Goal: Information Seeking & Learning: Learn about a topic

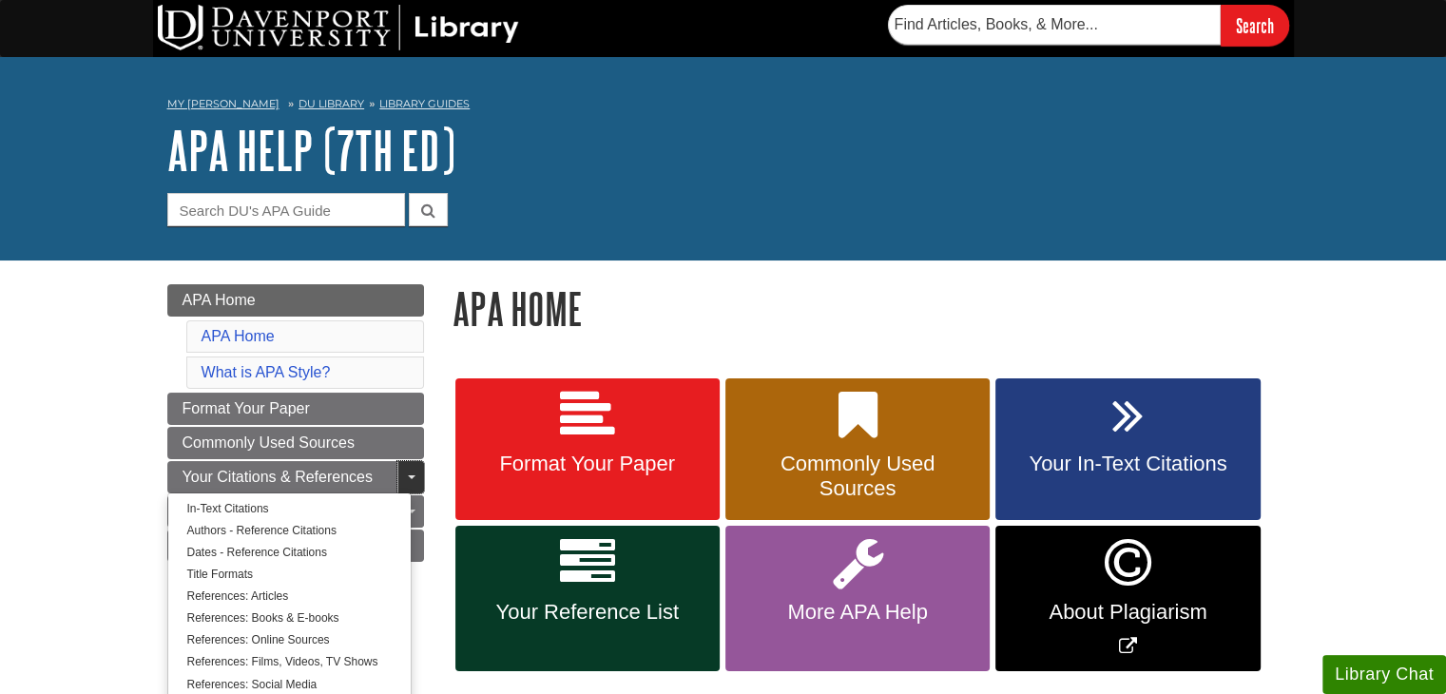
click at [399, 466] on link "Toggle Dropdown" at bounding box center [410, 477] width 27 height 32
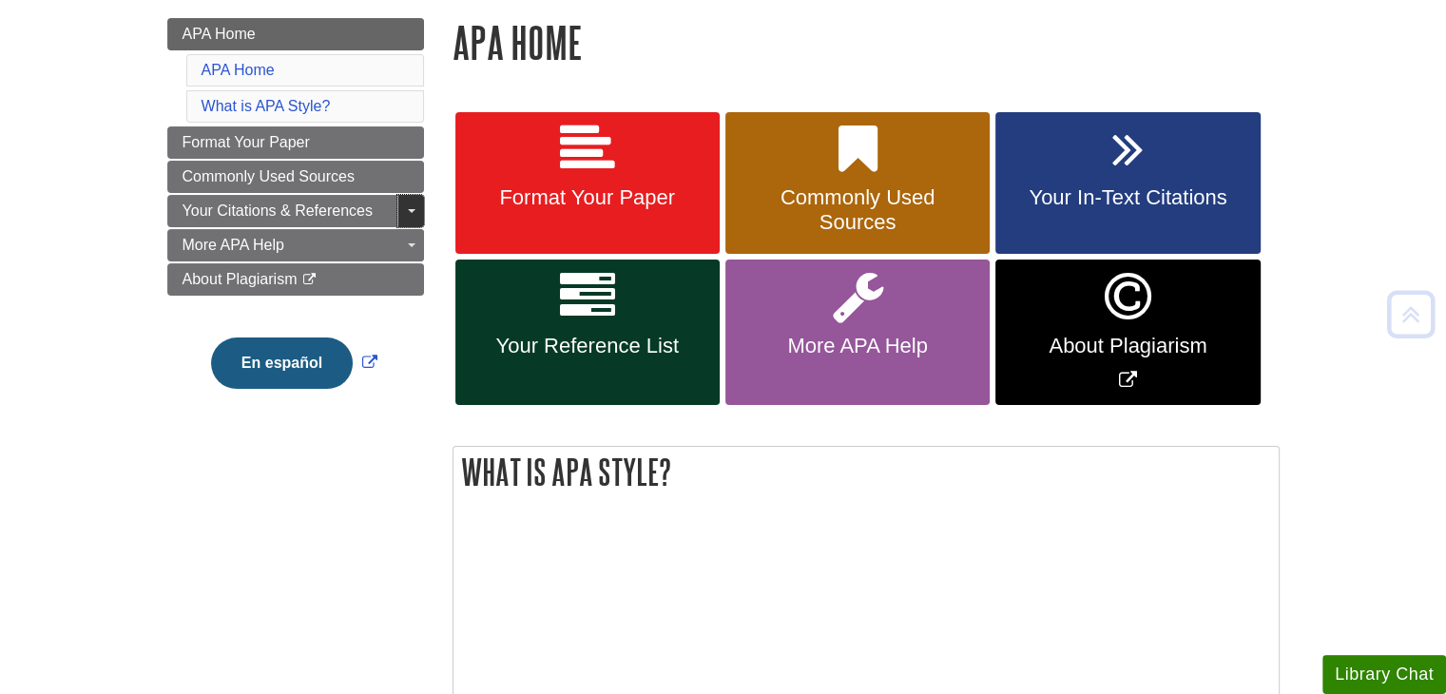
scroll to position [266, 0]
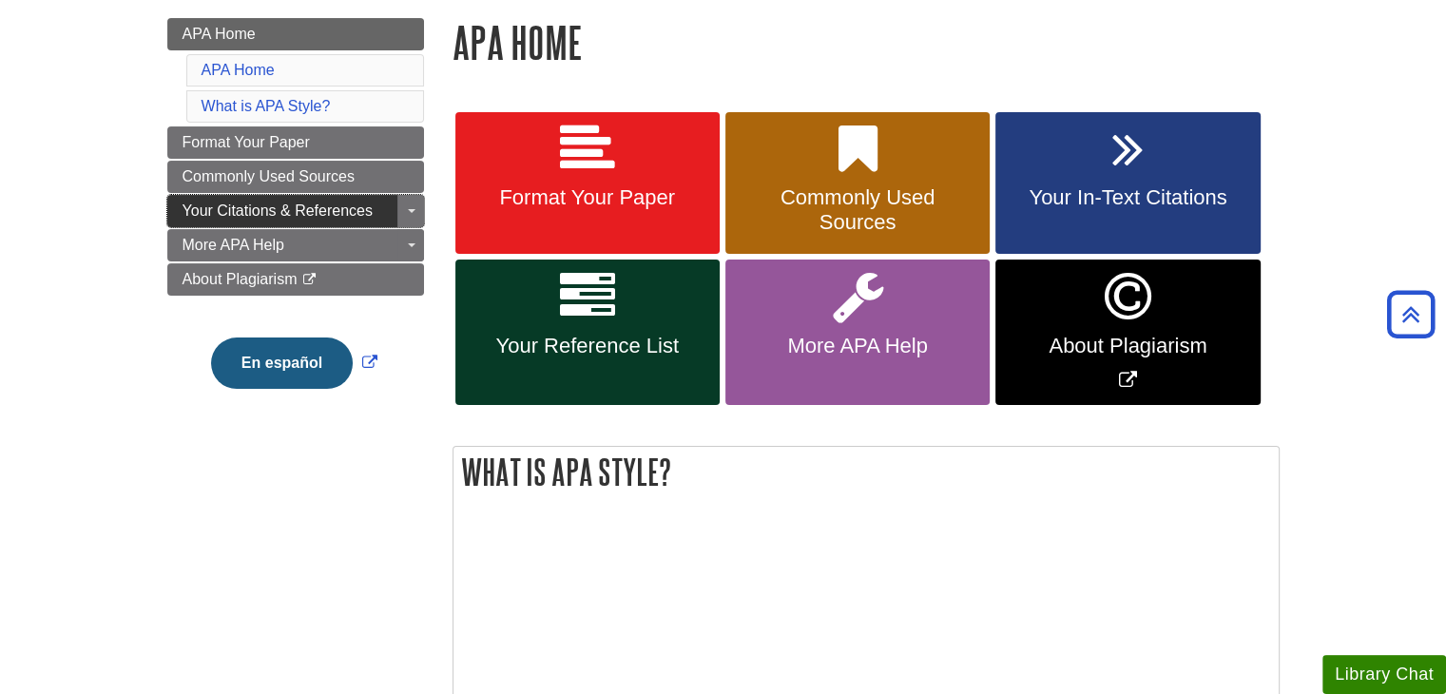
click at [337, 210] on span "Your Citations & References" at bounding box center [278, 211] width 190 height 16
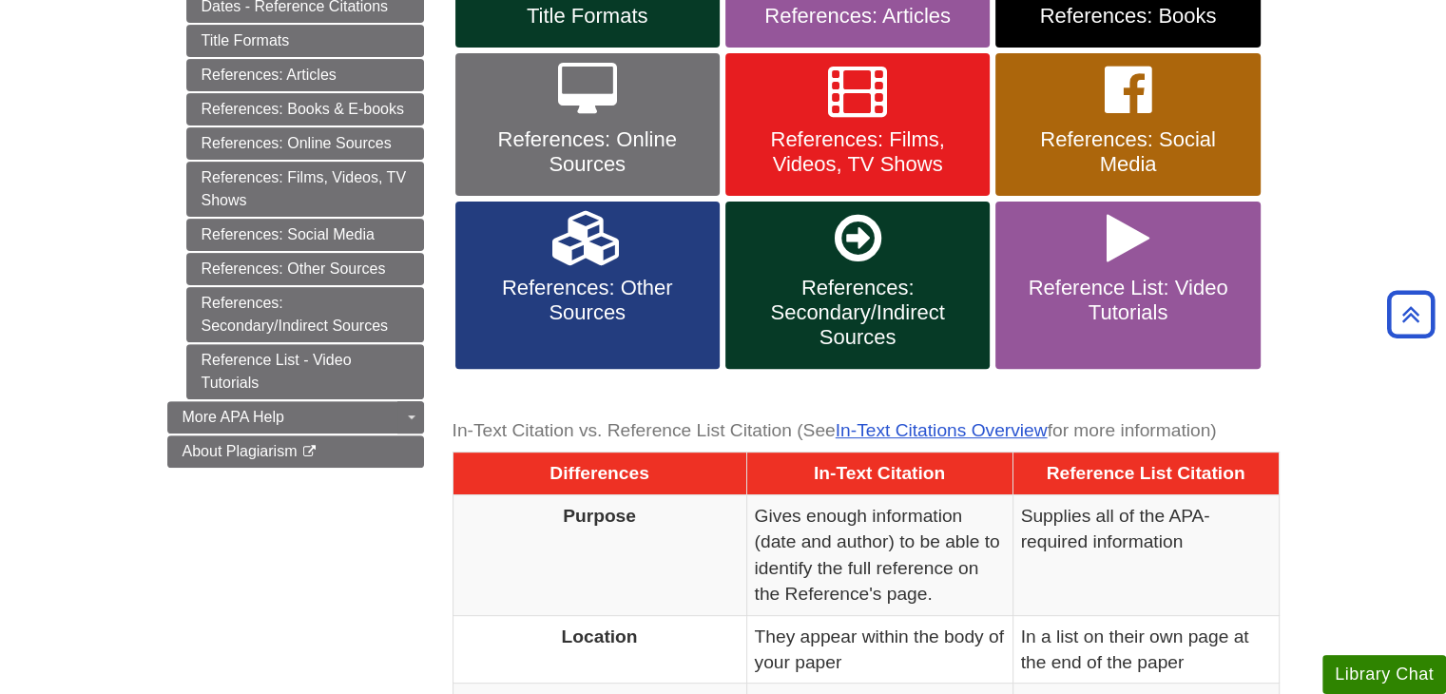
scroll to position [595, 0]
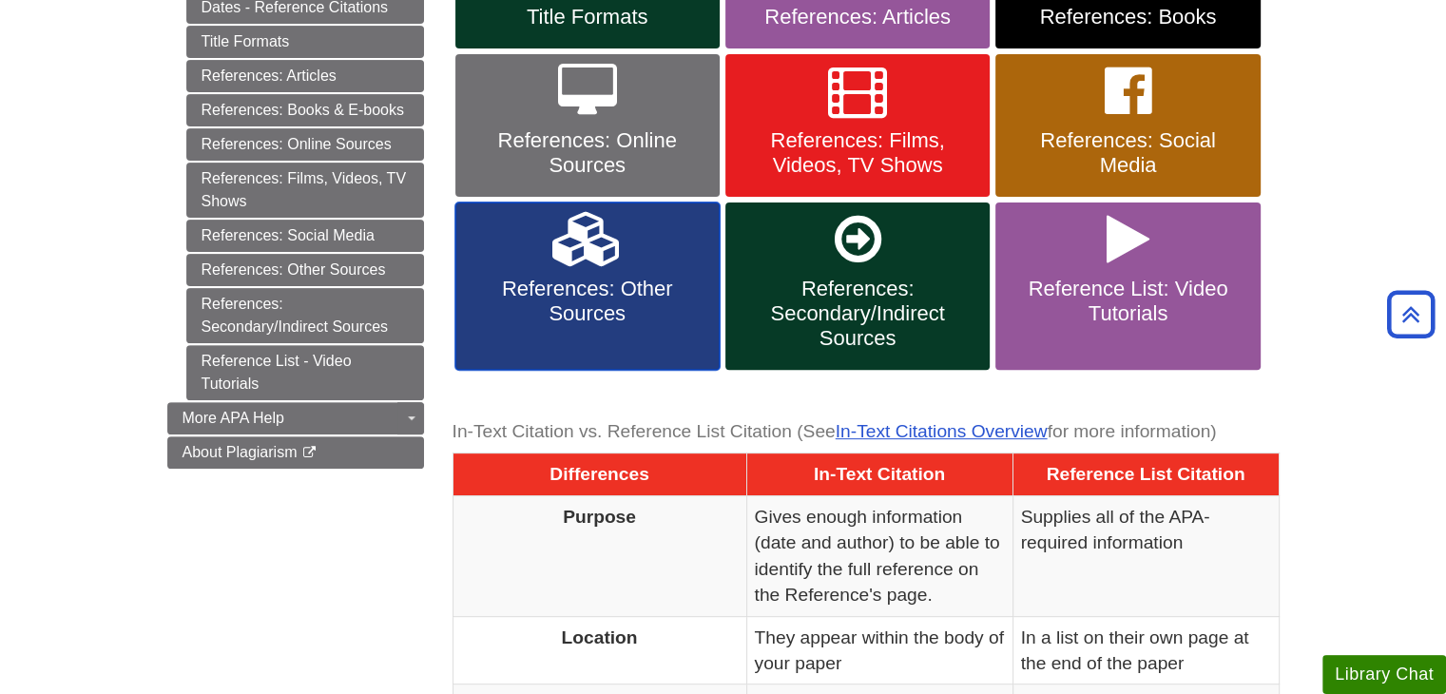
click at [579, 331] on link "References: Other Sources" at bounding box center [587, 286] width 264 height 167
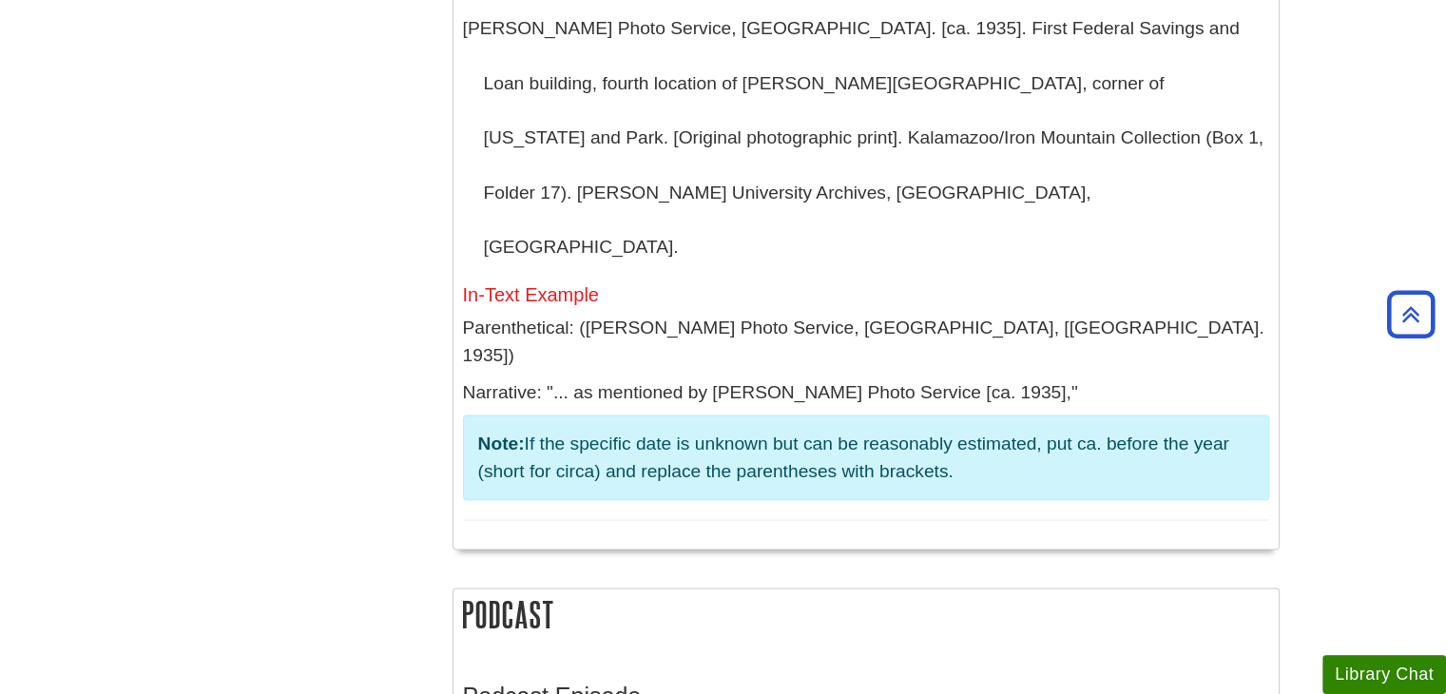
scroll to position [3702, 0]
